Goal: Check status

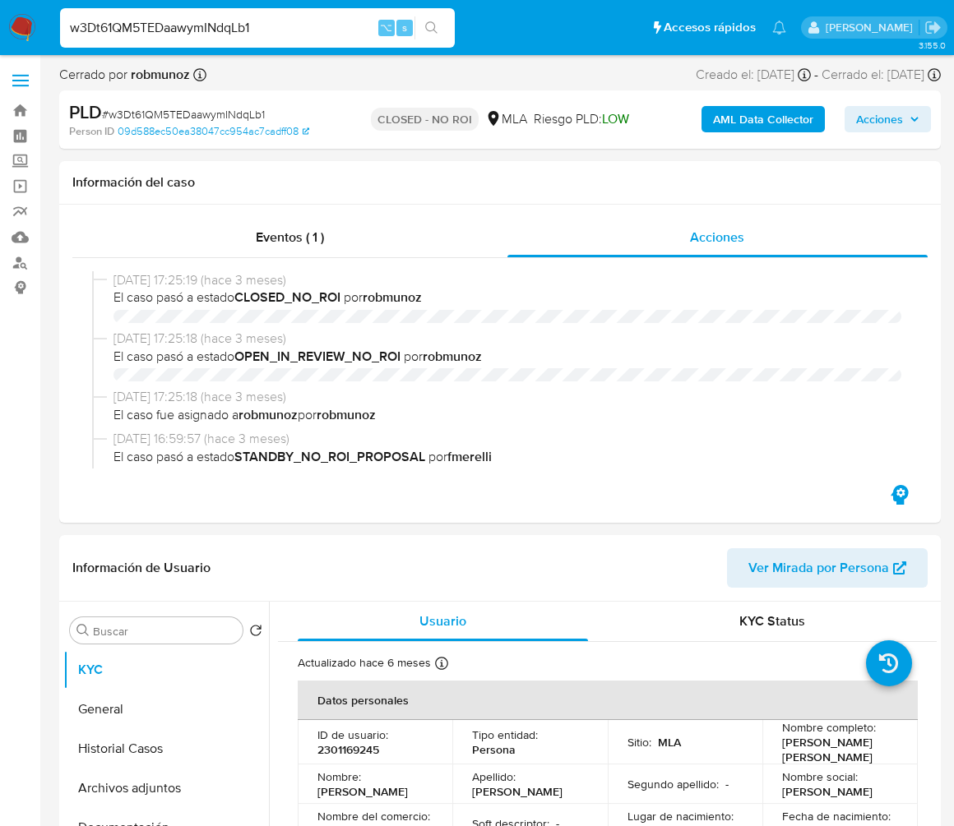
select select "10"
click at [228, 30] on input "w3Dt61QM5TEDaawymINdqLb1" at bounding box center [257, 27] width 395 height 21
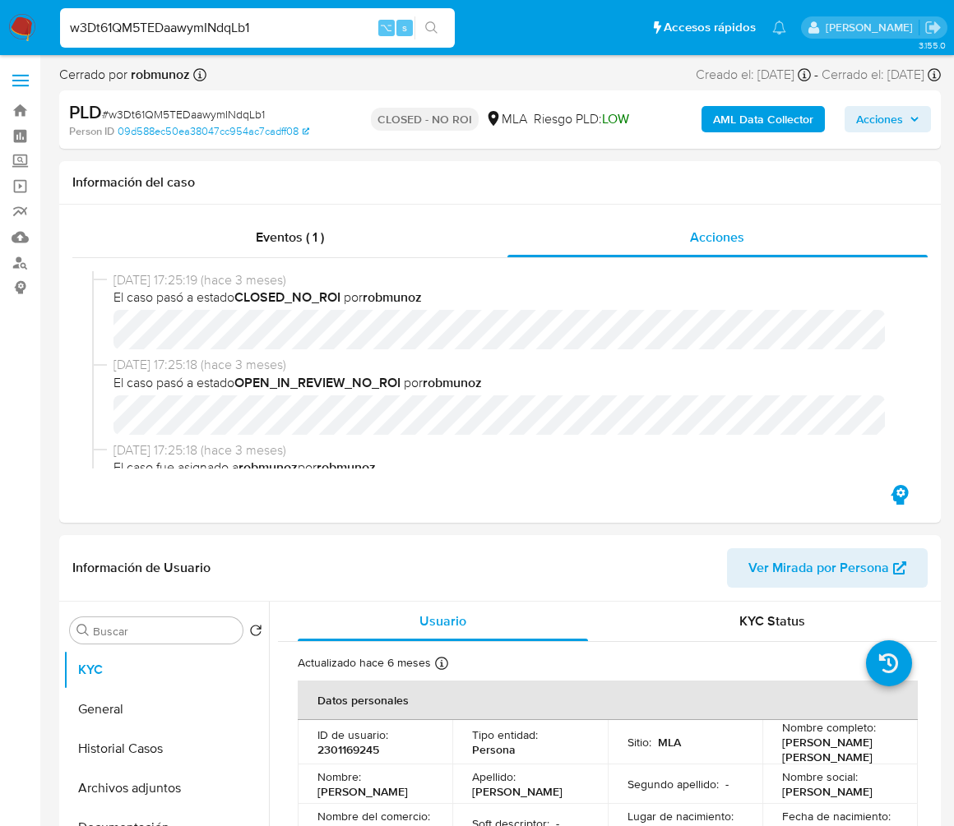
scroll to position [264, 0]
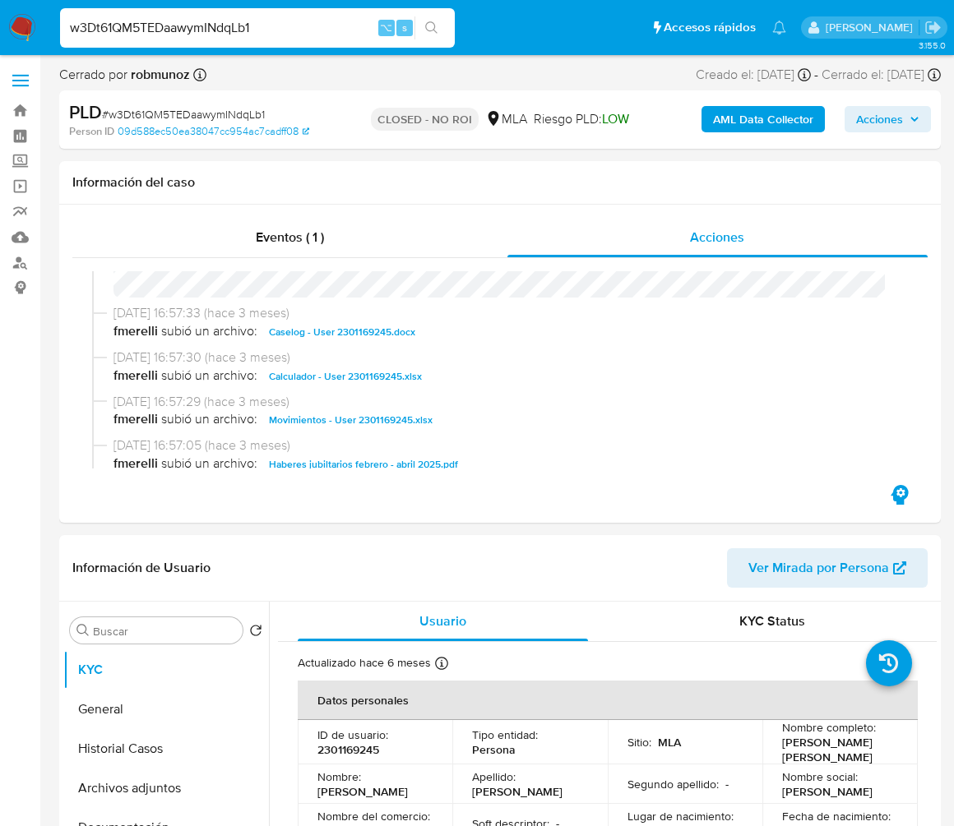
click at [228, 30] on input "w3Dt61QM5TEDaawymINdqLb1" at bounding box center [257, 27] width 395 height 21
type input "pC3kpJOWoB00YUY7gJShjmIW"
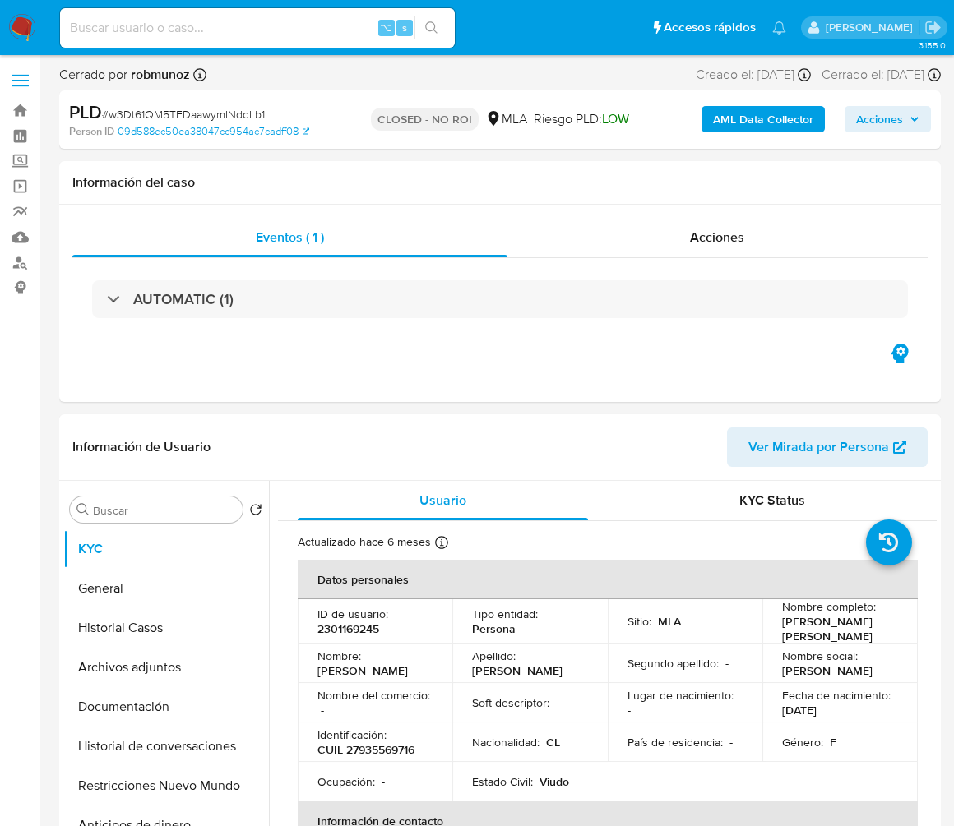
select select "10"
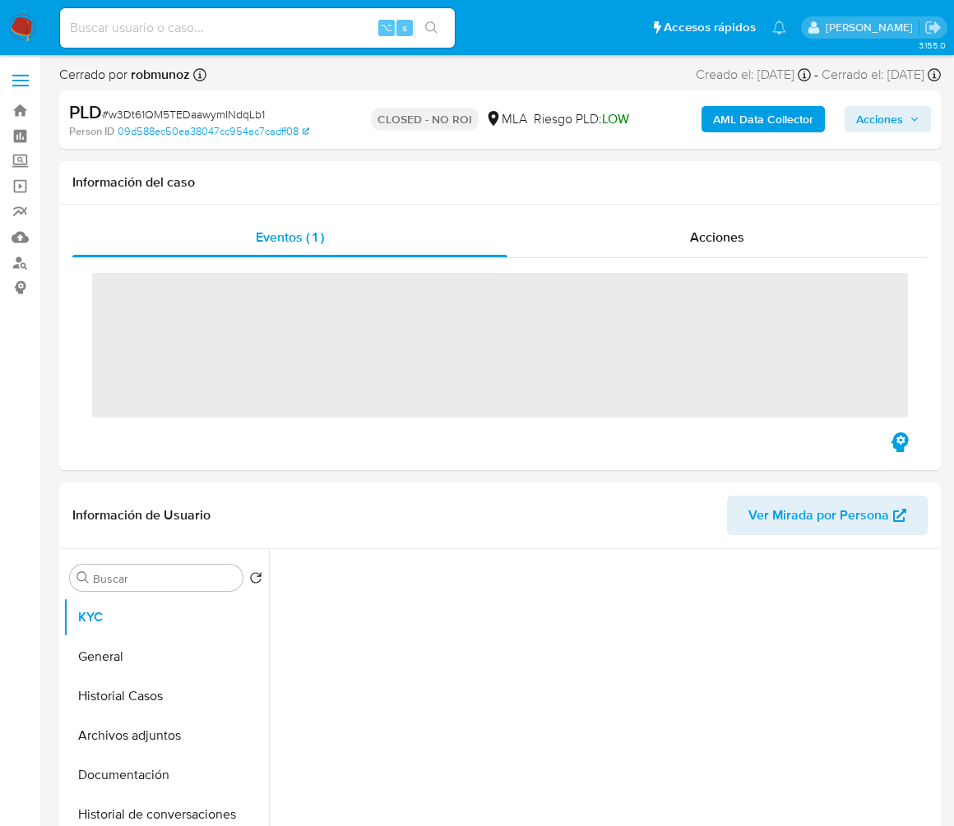
click at [264, 30] on input at bounding box center [257, 27] width 395 height 21
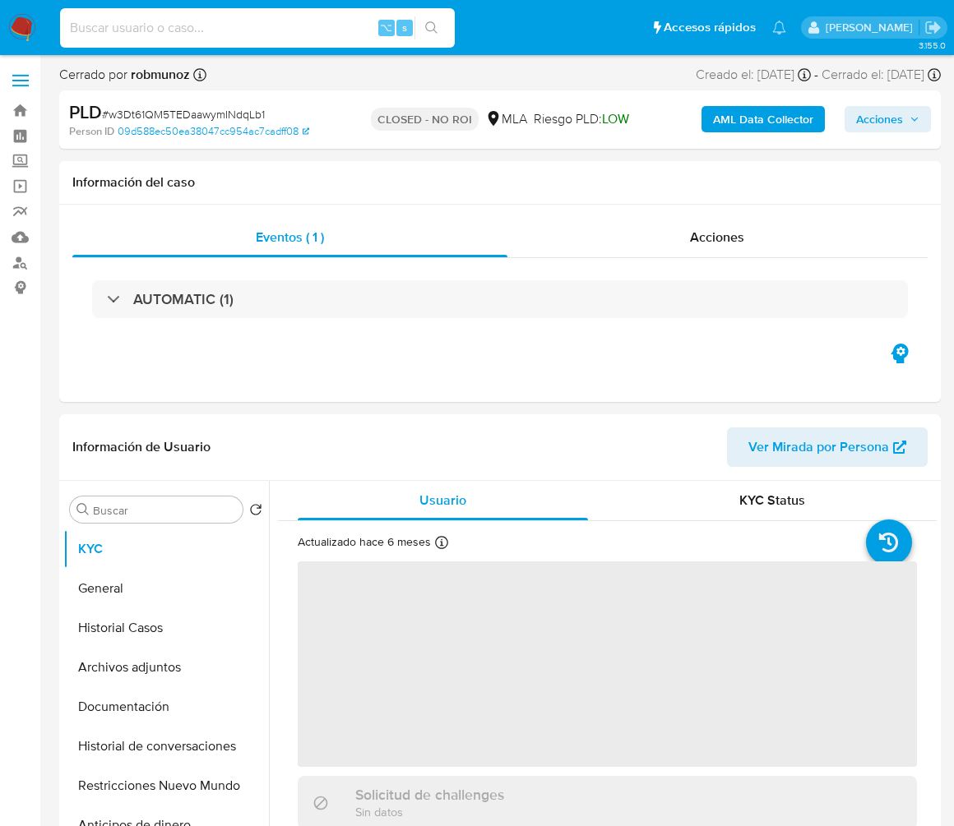
paste input "pC3kpJOWoB00YUY7gJShjmIW"
type input "pC3kpJOWoB00YUY7gJShjmIW"
select select "10"
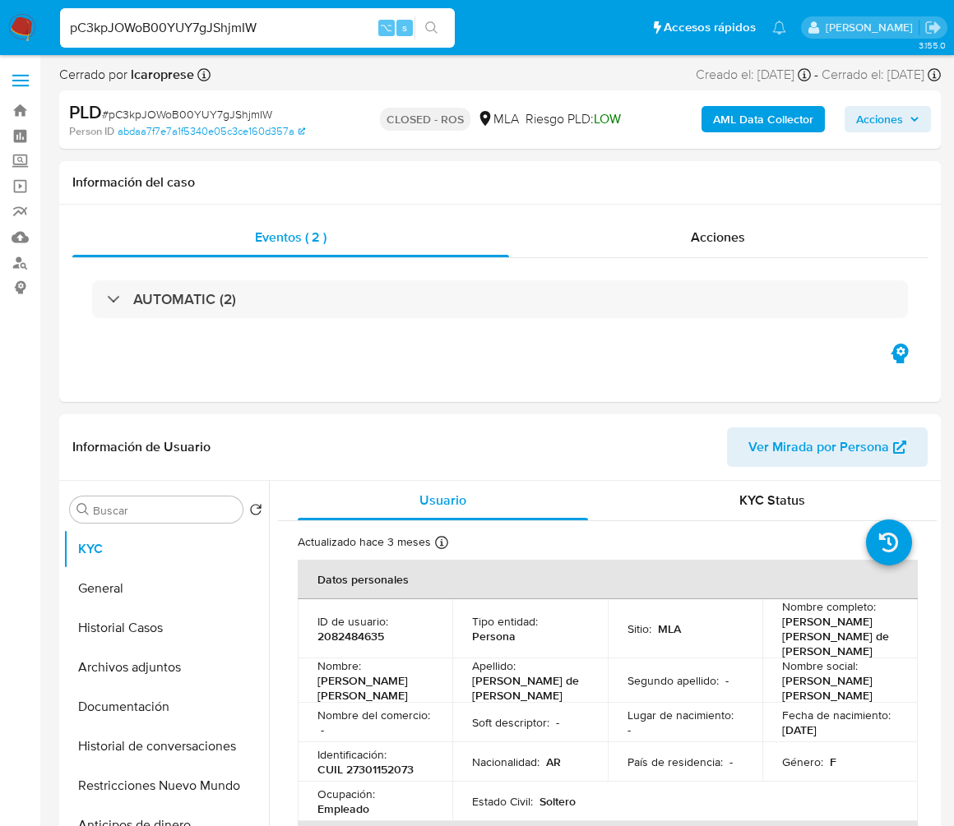
select select "10"
